Goal: Task Accomplishment & Management: Complete application form

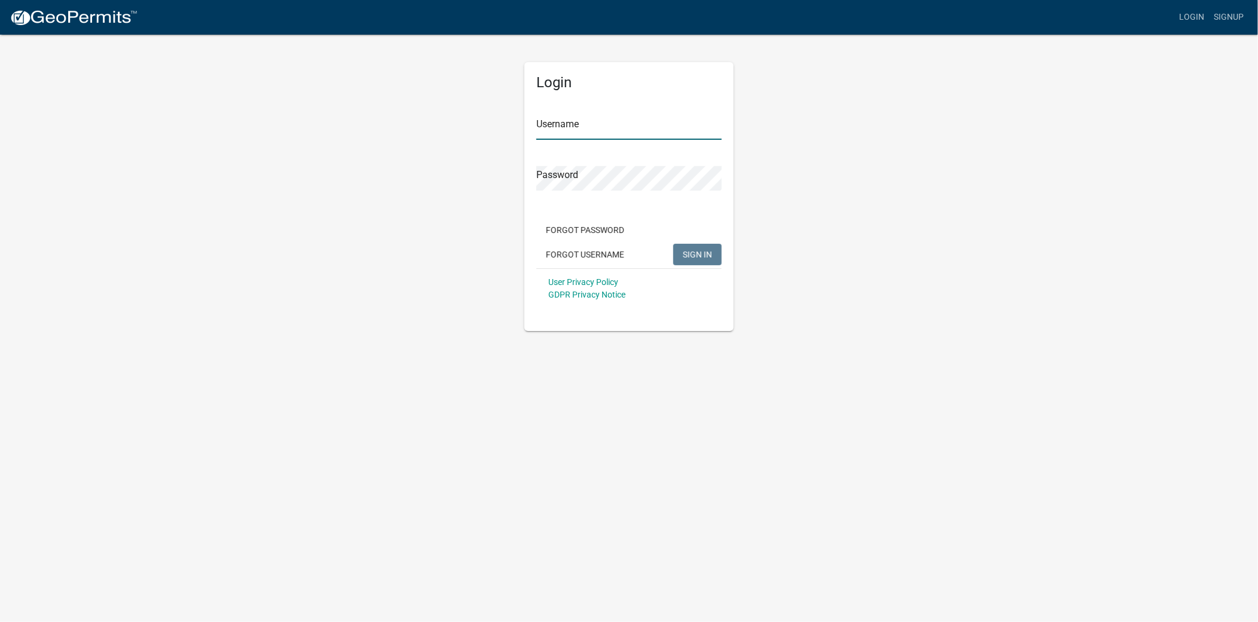
click at [572, 133] on input "Username" at bounding box center [628, 127] width 185 height 25
type input "gweigler"
click at [673, 244] on button "SIGN IN" at bounding box center [697, 255] width 48 height 22
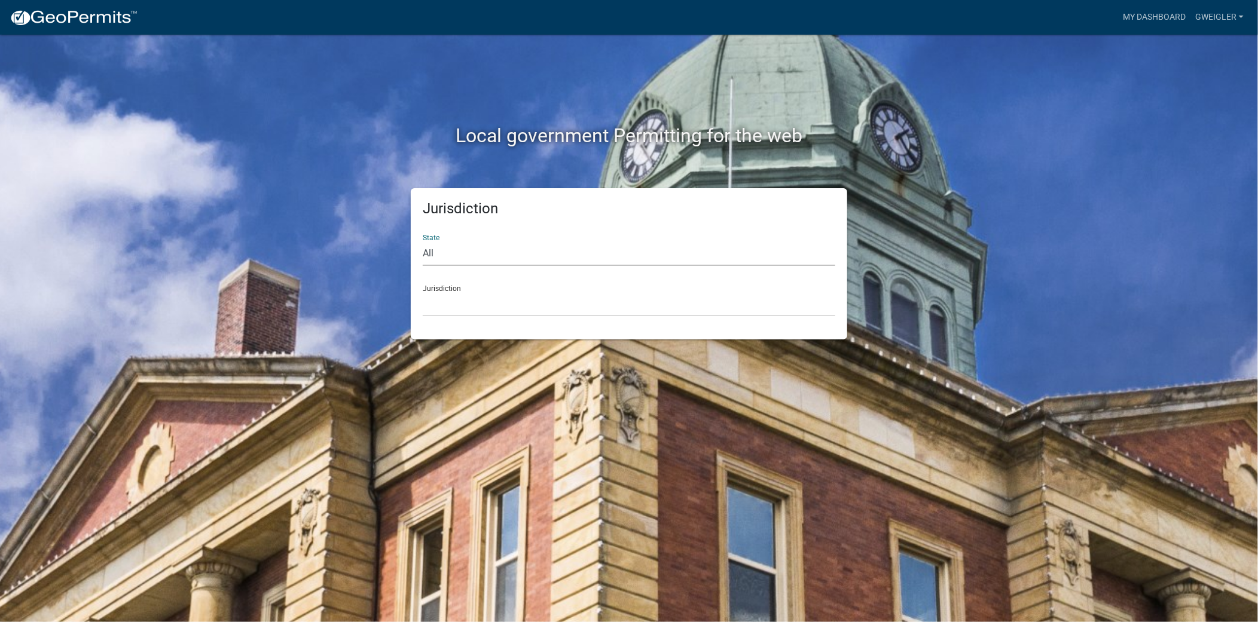
click at [426, 253] on select "All Colorado Georgia Indiana Iowa Kansas Minnesota Ohio South Carolina Wisconsin" at bounding box center [629, 253] width 412 height 25
select select "Ohio"
click at [423, 241] on select "All Colorado Georgia Indiana Iowa Kansas Minnesota Ohio South Carolina Wisconsin" at bounding box center [629, 253] width 412 height 25
click at [446, 307] on select "[GEOGRAPHIC_DATA], [US_STATE]" at bounding box center [629, 304] width 412 height 25
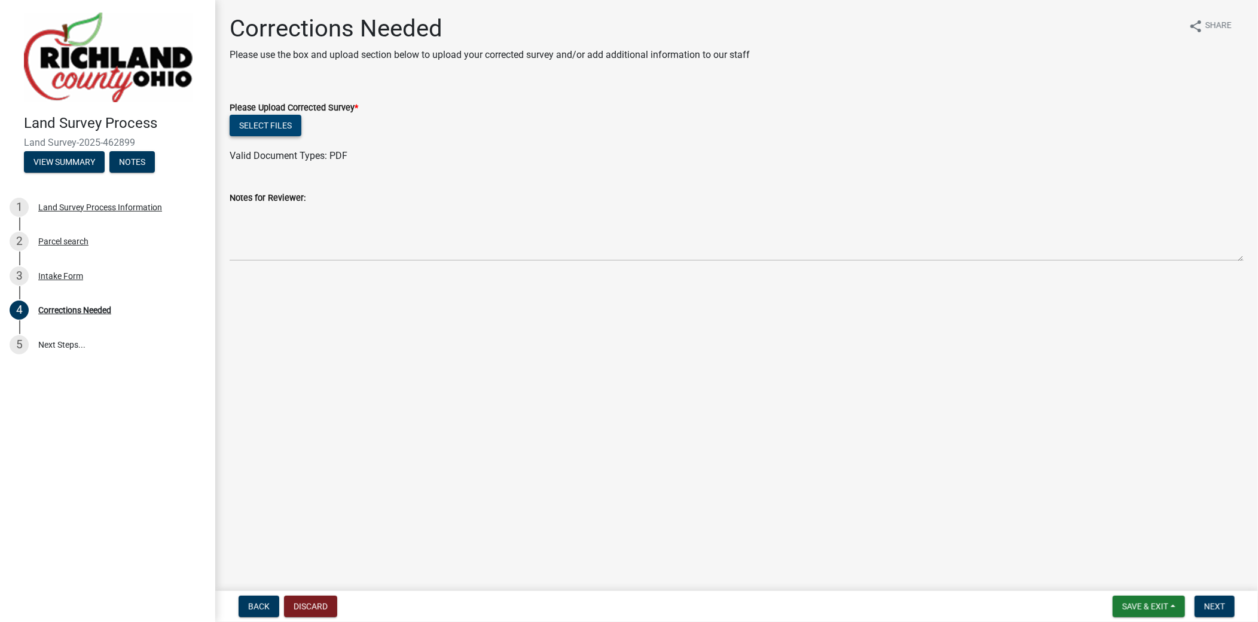
click at [272, 124] on button "Select files" at bounding box center [266, 126] width 72 height 22
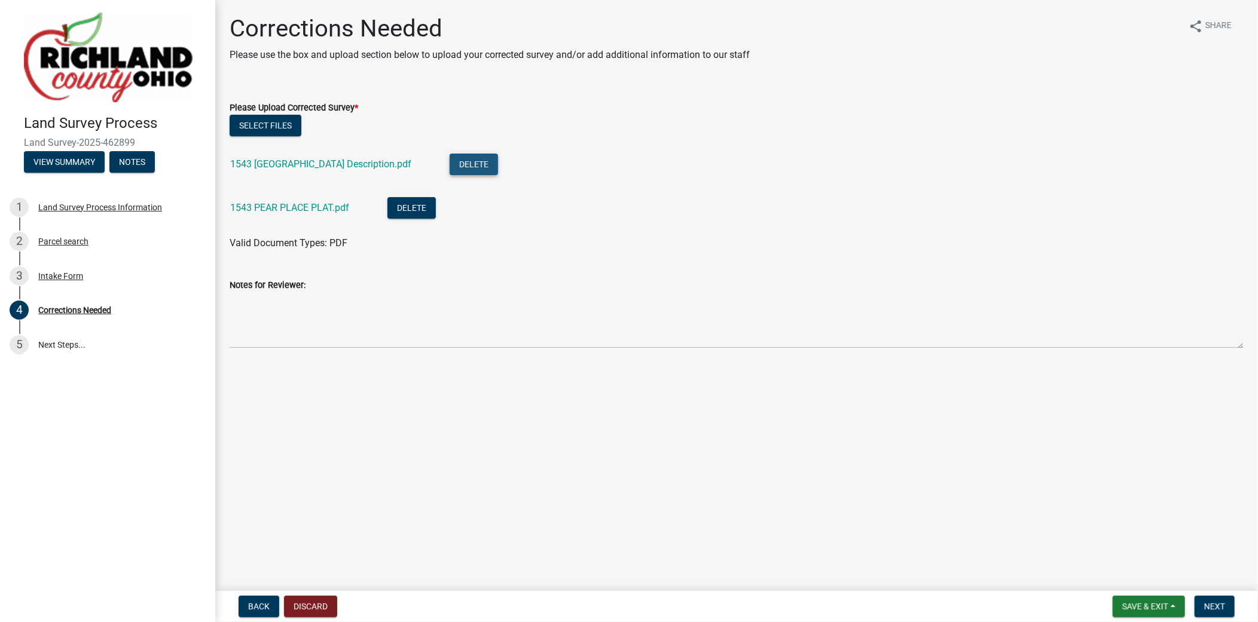
click at [449, 164] on button "Delete" at bounding box center [473, 165] width 48 height 22
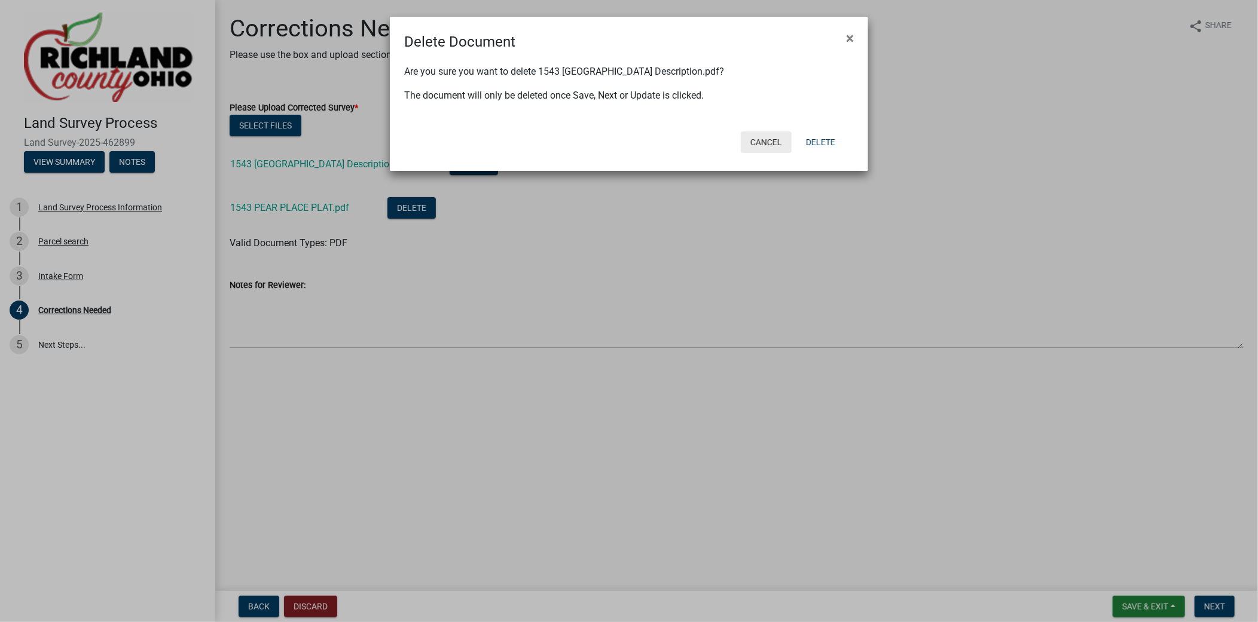
click at [764, 138] on button "Cancel" at bounding box center [766, 142] width 51 height 22
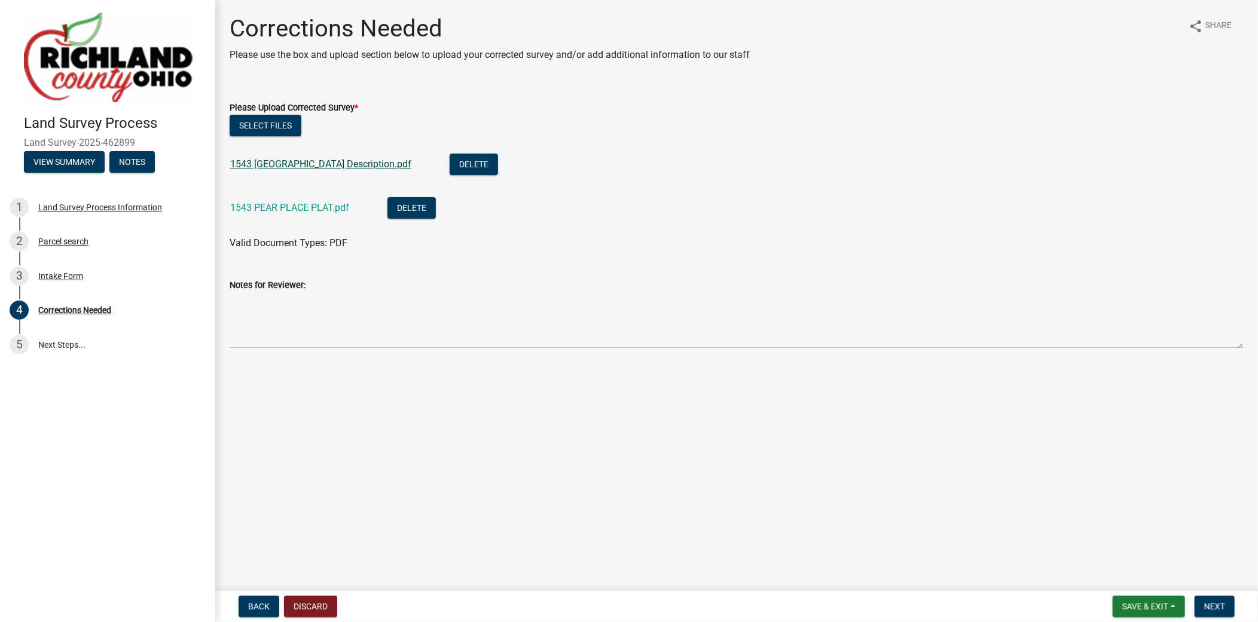
click at [326, 162] on link "1543 Pear Place Description.pdf" at bounding box center [320, 163] width 181 height 11
click at [284, 210] on link "1543 PEAR PLACE PLAT.pdf" at bounding box center [289, 207] width 119 height 11
click at [1217, 607] on span "Next" at bounding box center [1214, 607] width 21 height 10
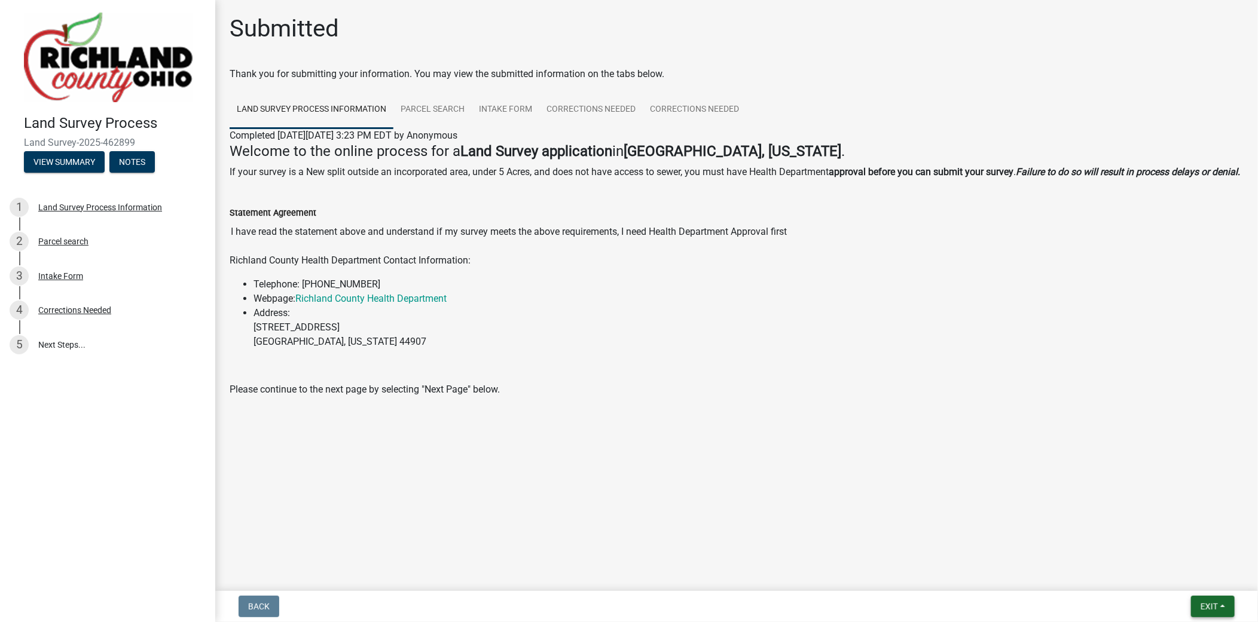
click at [1224, 606] on button "Exit" at bounding box center [1213, 607] width 44 height 22
click at [1171, 576] on button "Save & Exit" at bounding box center [1187, 575] width 96 height 29
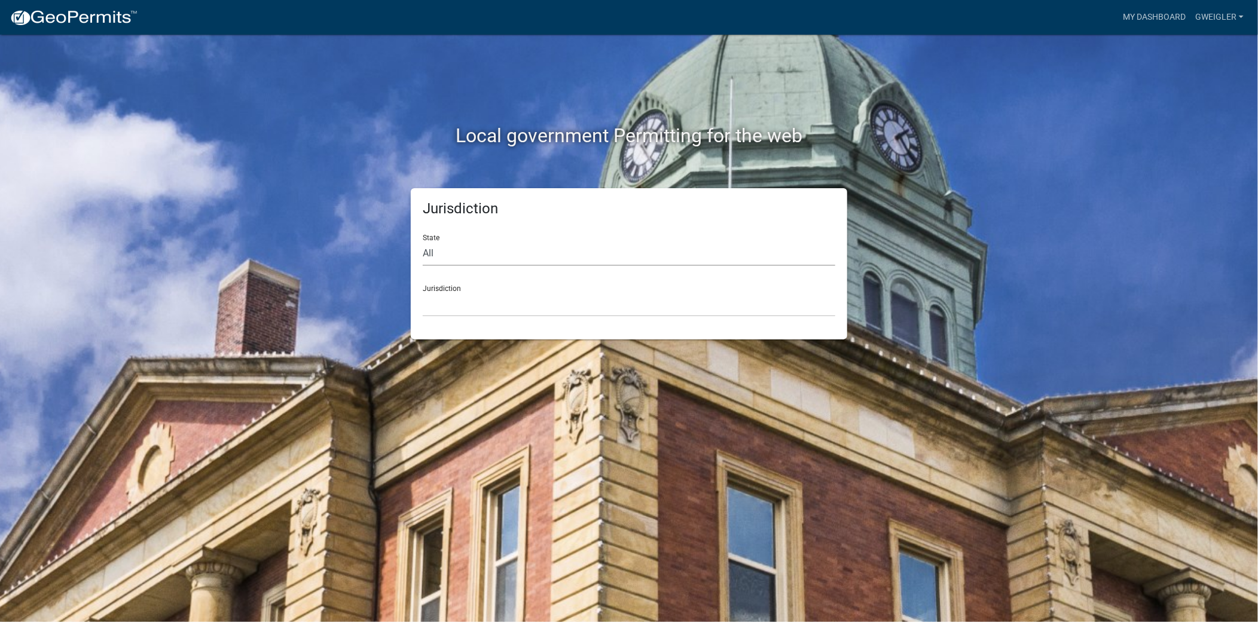
click at [467, 250] on select "All Colorado Georgia Indiana Iowa Kansas Minnesota Ohio South Carolina Wisconsin" at bounding box center [629, 253] width 412 height 25
select select "Ohio"
click at [423, 241] on select "All Colorado Georgia Indiana Iowa Kansas Minnesota Ohio South Carolina Wisconsin" at bounding box center [629, 253] width 412 height 25
click at [440, 310] on select "[GEOGRAPHIC_DATA], [US_STATE]" at bounding box center [629, 304] width 412 height 25
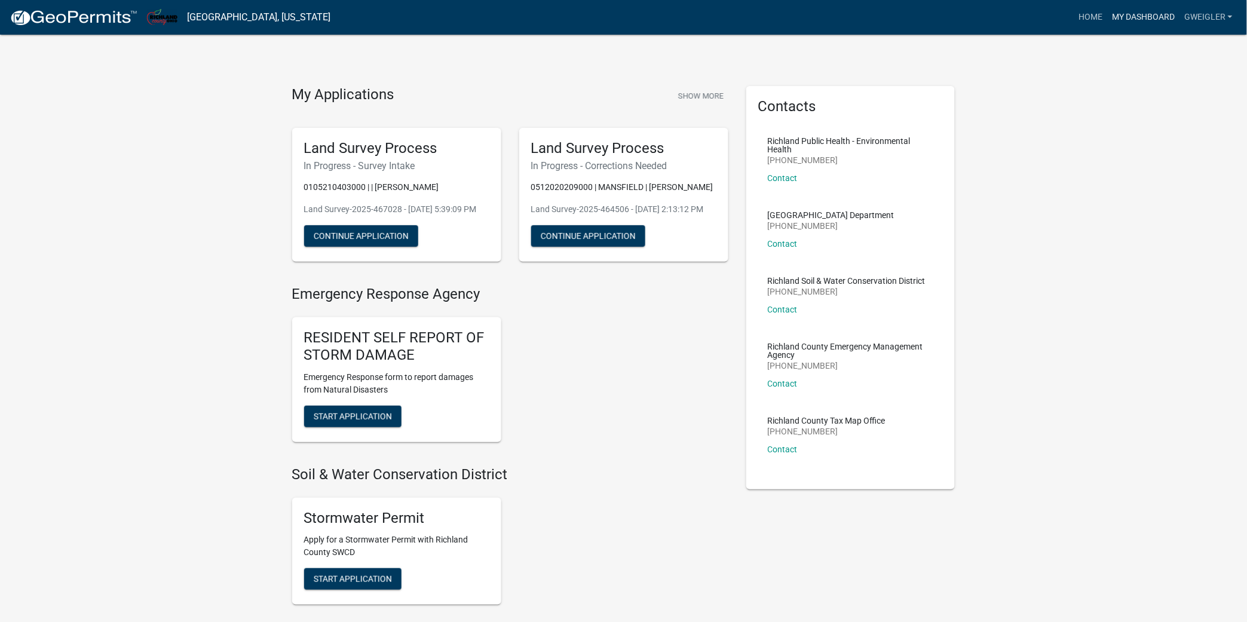
click at [1142, 16] on link "My Dashboard" at bounding box center [1144, 17] width 72 height 23
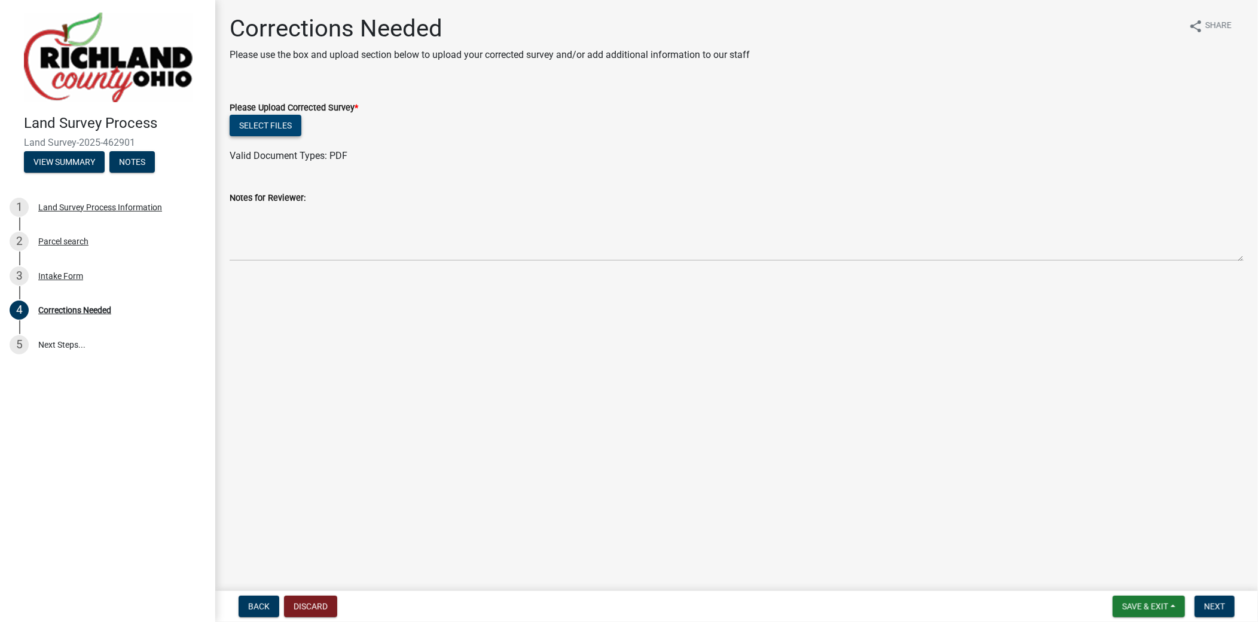
click at [279, 124] on button "Select files" at bounding box center [266, 126] width 72 height 22
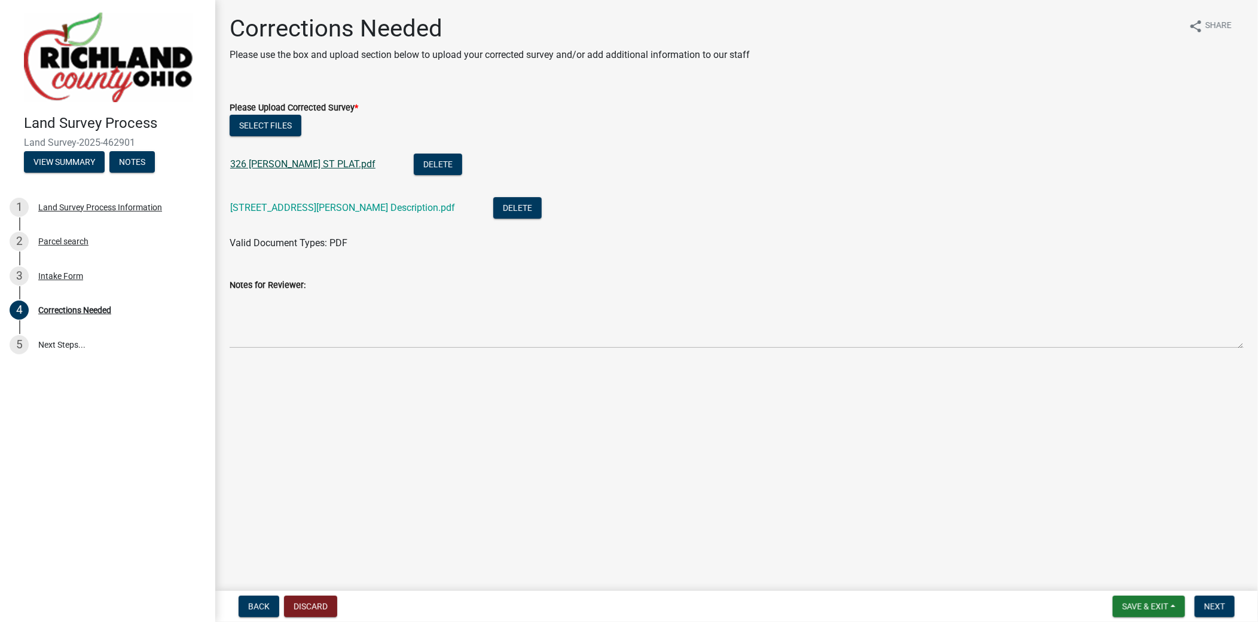
click at [332, 166] on link "326 NEWMAN ST PLAT.pdf" at bounding box center [302, 163] width 145 height 11
click at [289, 208] on link "326 Newman Street Description.pdf" at bounding box center [342, 207] width 225 height 11
click at [1216, 605] on span "Next" at bounding box center [1214, 607] width 21 height 10
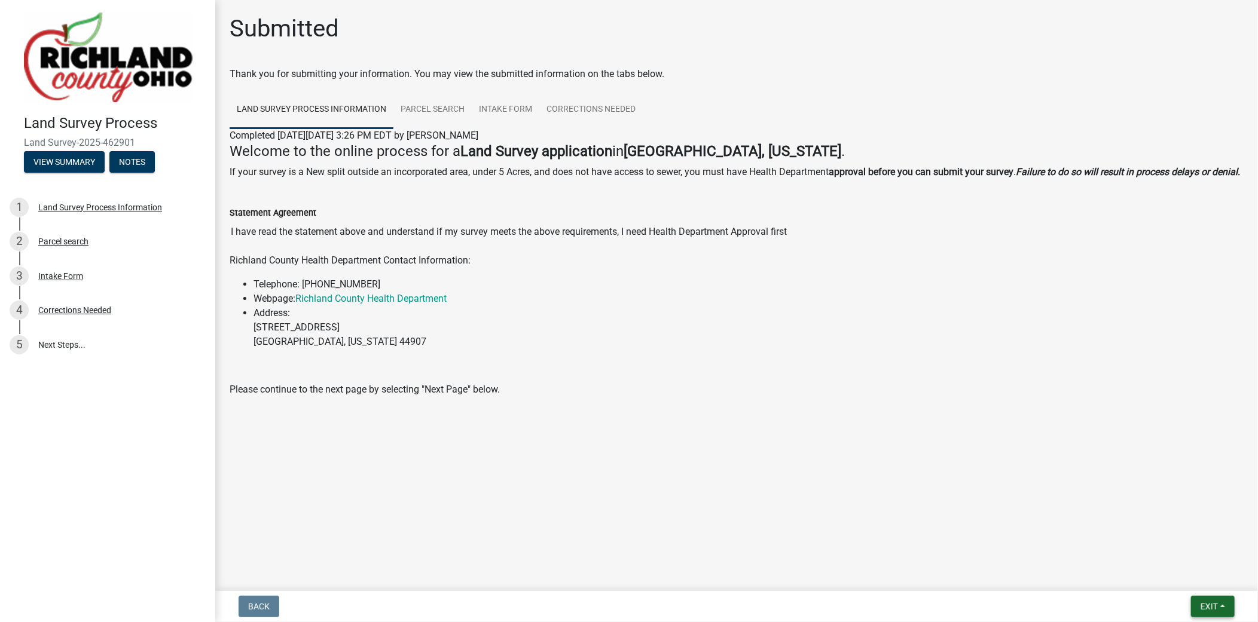
click at [1216, 605] on span "Exit" at bounding box center [1208, 607] width 17 height 10
click at [1199, 580] on button "Save & Exit" at bounding box center [1187, 575] width 96 height 29
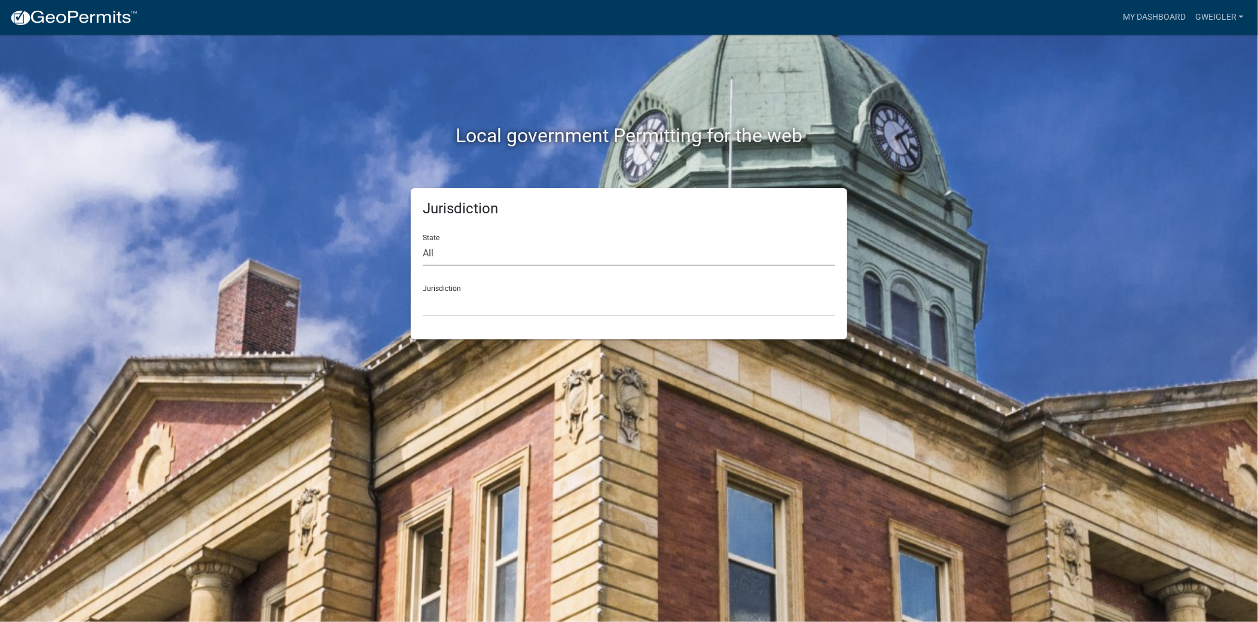
click at [565, 253] on select "All Colorado Georgia Indiana Iowa Kansas Minnesota Ohio South Carolina Wisconsin" at bounding box center [629, 253] width 412 height 25
select select "Ohio"
click at [423, 241] on select "All Colorado Georgia Indiana Iowa Kansas Minnesota Ohio South Carolina Wisconsin" at bounding box center [629, 253] width 412 height 25
click at [452, 307] on select "[GEOGRAPHIC_DATA], [US_STATE]" at bounding box center [629, 304] width 412 height 25
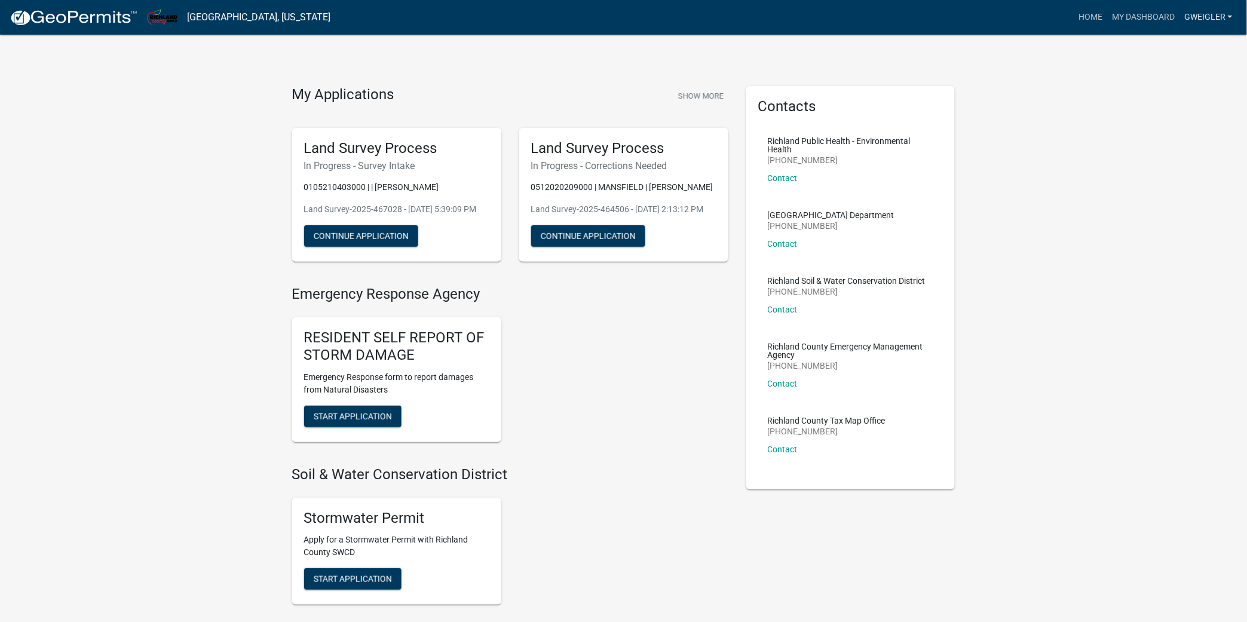
click at [1199, 15] on link "gweigler" at bounding box center [1209, 17] width 58 height 23
click at [1140, 13] on link "My Dashboard" at bounding box center [1144, 17] width 72 height 23
